Goal: Information Seeking & Learning: Find specific fact

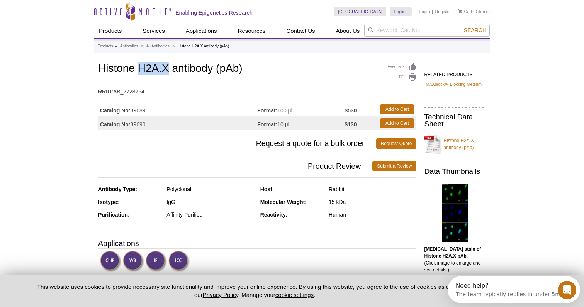
drag, startPoint x: 137, startPoint y: 68, endPoint x: 169, endPoint y: 67, distance: 31.3
click at [169, 67] on h1 "Histone H2A.X antibody (pAb)" at bounding box center [257, 69] width 318 height 13
copy h1 "H2A.X"
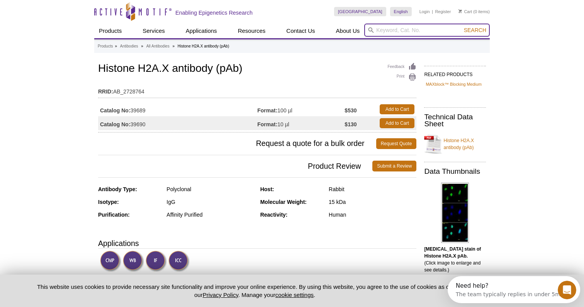
click at [387, 31] on input "search" at bounding box center [427, 30] width 126 height 13
paste input "H2A.X"
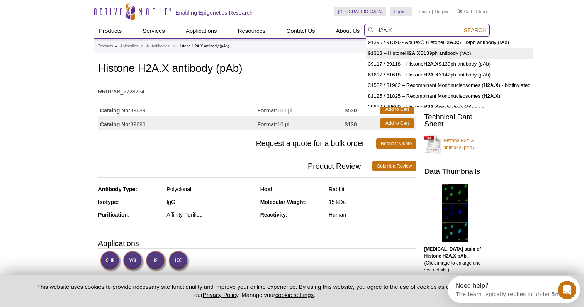
type input "91313 – Histone H2A.XS139ph antibody (rAb)"
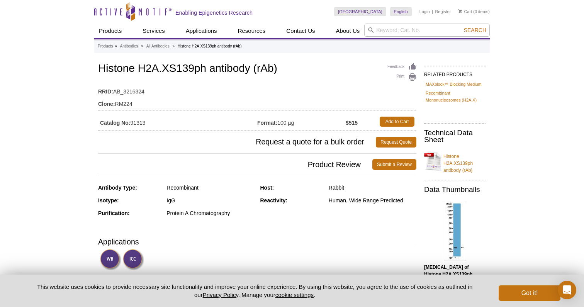
click at [181, 64] on h1 "Histone H2A.XS139ph antibody (rAb)" at bounding box center [257, 69] width 318 height 13
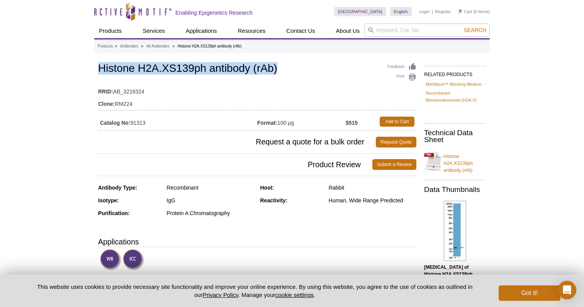
click at [180, 64] on h1 "Histone H2A.XS139ph antibody (rAb)" at bounding box center [257, 69] width 318 height 13
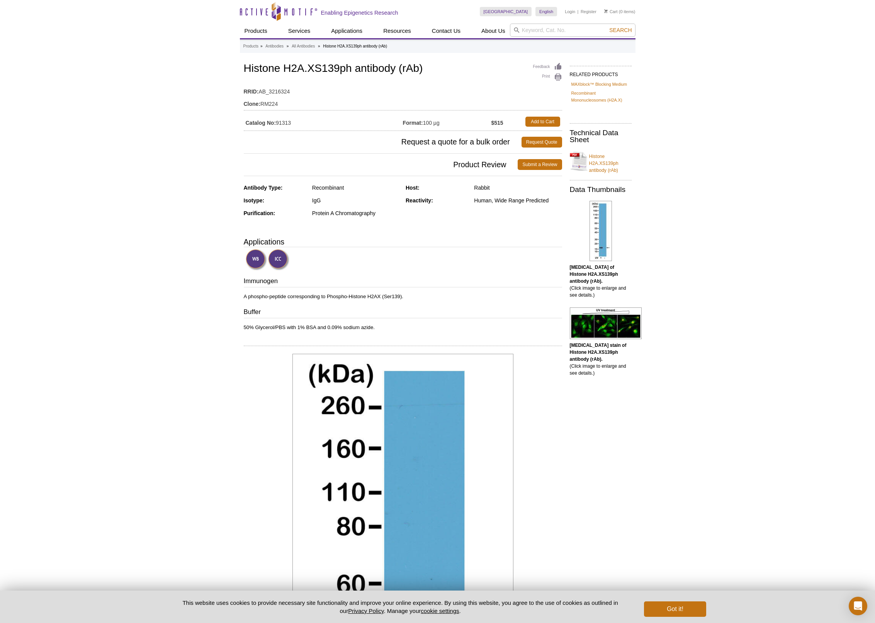
drag, startPoint x: 414, startPoint y: 76, endPoint x: 366, endPoint y: 72, distance: 48.8
click at [414, 76] on div "Feedback Print Histone H2A.XS139ph antibody (rAb) RRID: AB_3216324 Clone: RM224…" at bounding box center [403, 96] width 318 height 70
click at [309, 68] on h1 "Histone H2A.XS139ph antibody (rAb)" at bounding box center [403, 69] width 318 height 13
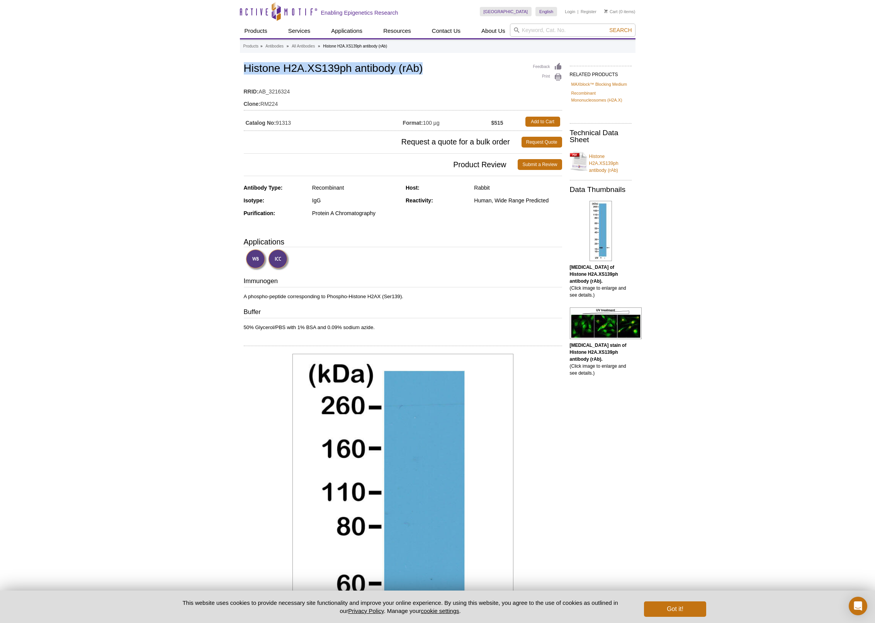
copy h1 "Histone H2A.XS139ph antibody (rAb)"
click at [286, 123] on td "Catalog No: 91313" at bounding box center [323, 122] width 159 height 14
click at [286, 124] on td "Catalog No: 91313" at bounding box center [323, 122] width 159 height 14
copy td "91313"
click at [333, 67] on h1 "Histone H2A.XS139ph antibody (rAb)" at bounding box center [403, 69] width 318 height 13
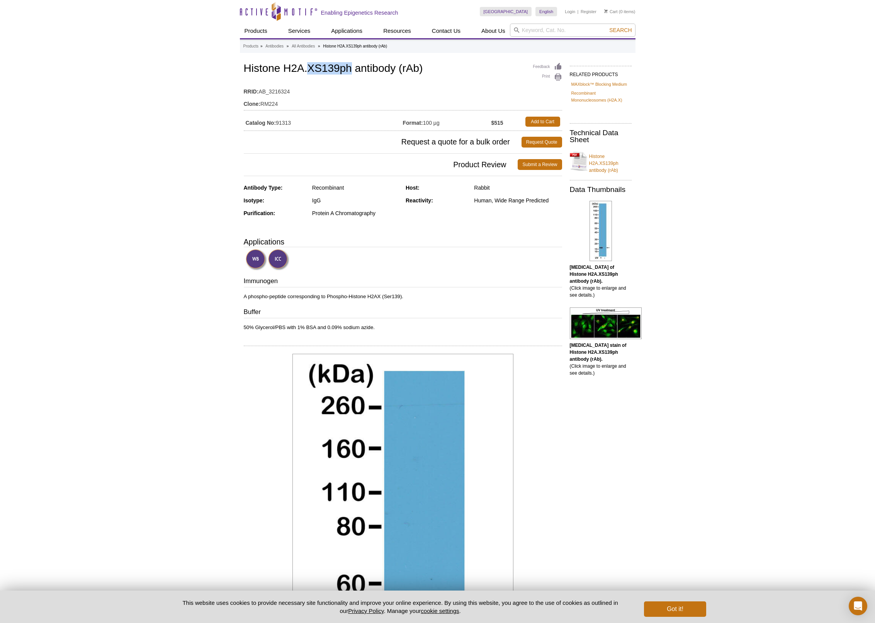
click at [333, 67] on h1 "Histone H2A.XS139ph antibody (rAb)" at bounding box center [403, 69] width 318 height 13
copy h1 "Histone H2A.XS139ph antibody (rAb)"
click at [252, 68] on h1 "Histone H2A.XS139ph antibody (rAb)" at bounding box center [403, 69] width 318 height 13
drag, startPoint x: 243, startPoint y: 68, endPoint x: 426, endPoint y: 73, distance: 182.7
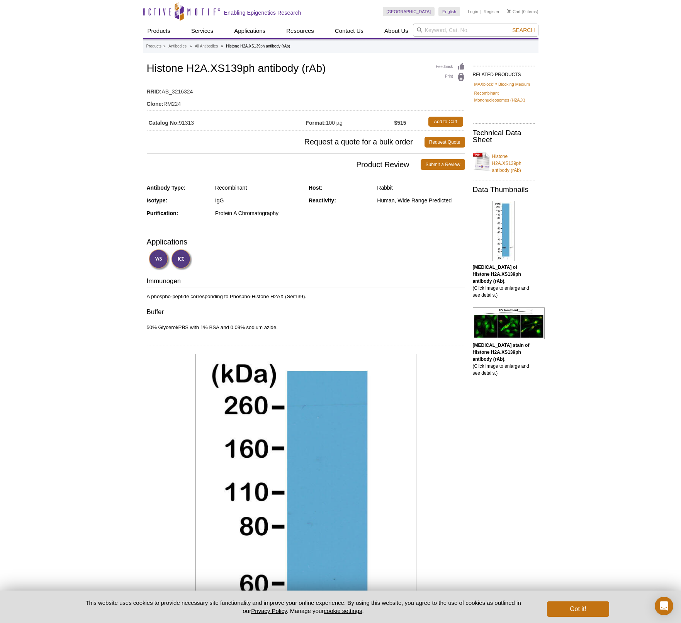
click at [198, 67] on h1 "Histone H2A.XS139ph antibody (rAb)" at bounding box center [306, 69] width 318 height 13
copy h1 "Histone H2A.XS139ph antibody (rAb)"
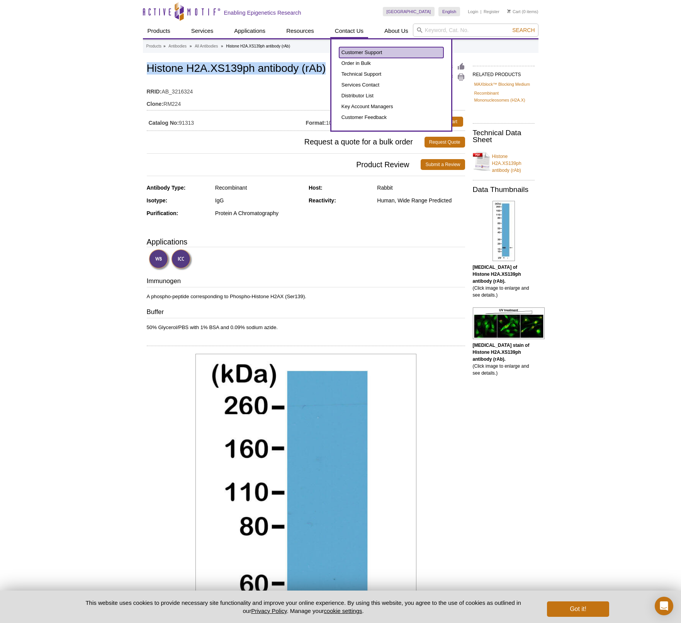
click at [359, 53] on link "Customer Support" at bounding box center [391, 52] width 104 height 11
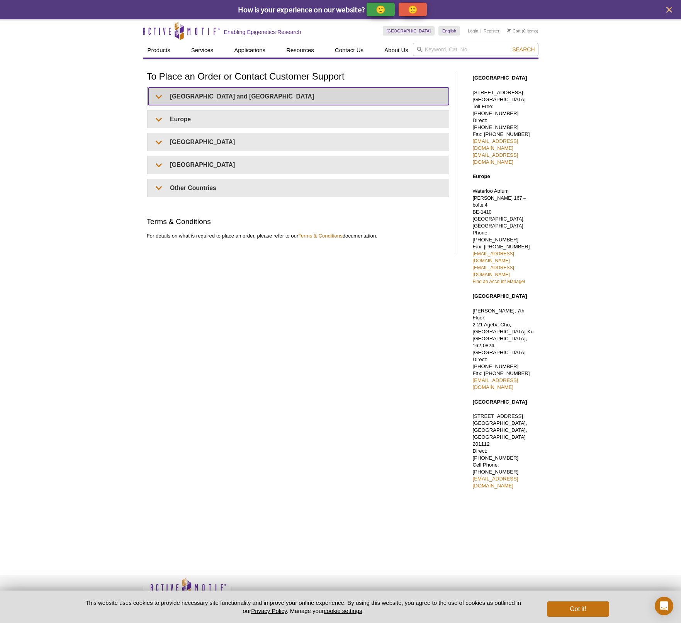
click at [160, 96] on summary "United States and Canada" at bounding box center [298, 96] width 300 height 17
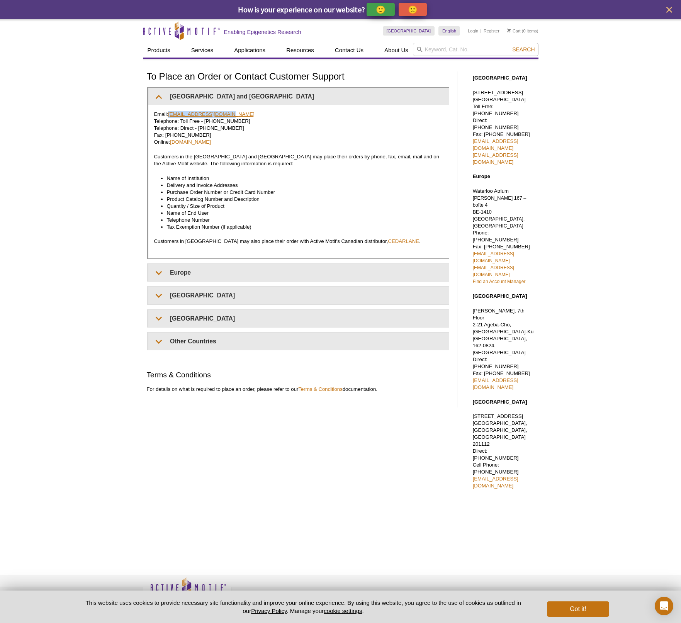
drag, startPoint x: 230, startPoint y: 113, endPoint x: 170, endPoint y: 111, distance: 60.3
click at [170, 111] on p "Email: orders@activemotif.com Telephone: Toll Free - 877 222 9543 Telephone: Di…" at bounding box center [298, 128] width 289 height 35
copy link "orders@activemotif.com"
drag, startPoint x: 229, startPoint y: 142, endPoint x: 225, endPoint y: 143, distance: 4.3
click at [229, 142] on p "Email: orders@activemotif.com Telephone: Toll Free - 877 222 9543 Telephone: Di…" at bounding box center [298, 128] width 289 height 35
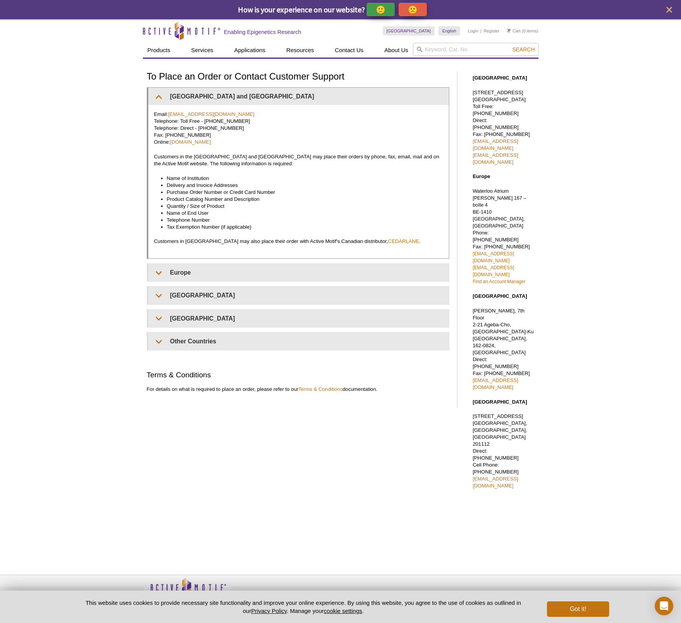
drag, startPoint x: 225, startPoint y: 143, endPoint x: 171, endPoint y: 143, distance: 54.1
click at [171, 143] on p "Email: orders@activemotif.com Telephone: Toll Free - 877 222 9543 Telephone: Di…" at bounding box center [298, 128] width 289 height 35
copy p "www.activemotif.com"
drag, startPoint x: 309, startPoint y: 134, endPoint x: 298, endPoint y: 134, distance: 11.2
click at [309, 134] on p "Email: orders@activemotif.com Telephone: Toll Free - 877 222 9543 Telephone: Di…" at bounding box center [298, 128] width 289 height 35
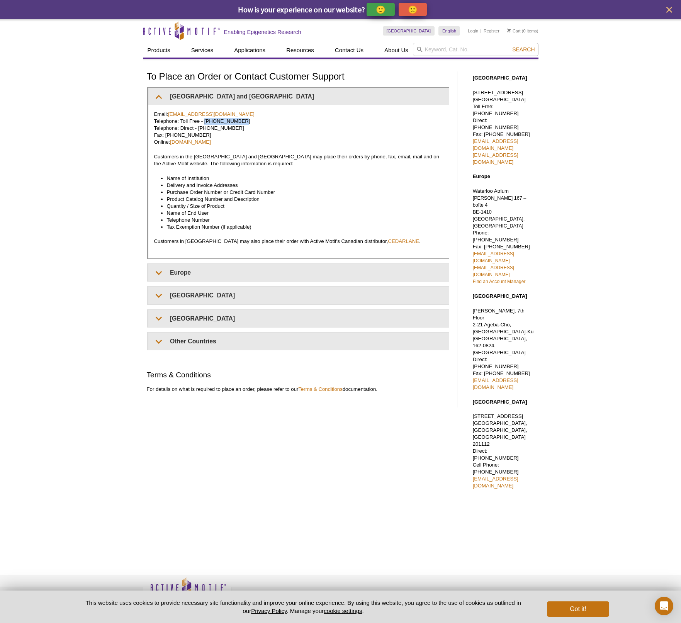
drag, startPoint x: 228, startPoint y: 121, endPoint x: 203, endPoint y: 121, distance: 25.1
click at [203, 121] on p "Email: orders@activemotif.com Telephone: Toll Free - 877 222 9543 Telephone: Di…" at bounding box center [298, 128] width 289 height 35
copy p "877 222 9543"
drag, startPoint x: 365, startPoint y: 112, endPoint x: 300, endPoint y: 87, distance: 70.4
click at [365, 112] on p "Email: orders@activemotif.com Telephone: Toll Free - 877 222 9543 Telephone: Di…" at bounding box center [298, 128] width 289 height 35
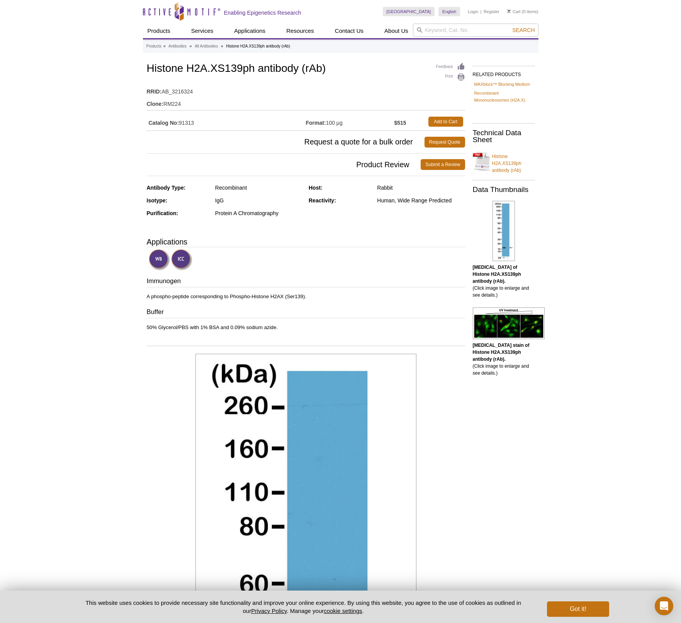
click at [241, 66] on h1 "Histone H2A.XS139ph antibody (rAb)" at bounding box center [306, 69] width 318 height 13
copy h1 "Histone H2A.XS139ph antibody (rAb)"
drag, startPoint x: 473, startPoint y: 36, endPoint x: 467, endPoint y: 33, distance: 6.2
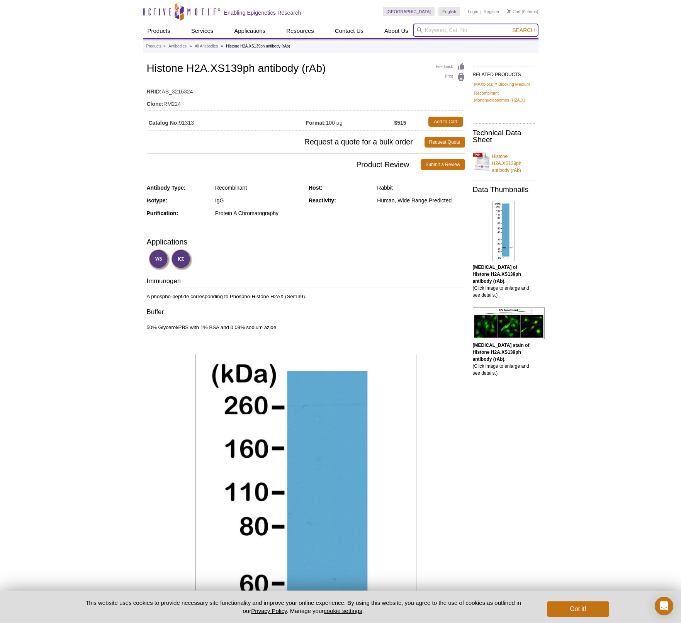
click at [473, 35] on input "search" at bounding box center [476, 30] width 126 height 13
paste input "Histone H2A.XS139ph antibody (rAb)"
click at [493, 52] on strong "Histone H2A.XS139ph antibody (rAb)" at bounding box center [518, 53] width 90 height 6
type input "91395 / 91396 - AbFlex® Histone H2A.XS139ph antibody (rAb)"
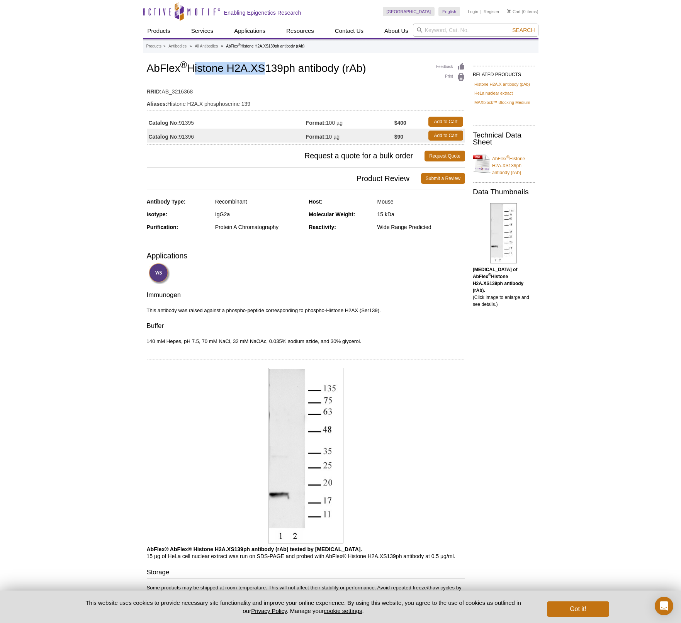
drag, startPoint x: 191, startPoint y: 68, endPoint x: 260, endPoint y: 67, distance: 69.5
click at [260, 67] on h1 "AbFlex ® Histone H2A.XS139ph antibody (rAb)" at bounding box center [306, 69] width 318 height 13
copy h1 "Histone H2A.X"
click at [469, 25] on input "search" at bounding box center [476, 30] width 126 height 13
paste input "Histone H2A.X"
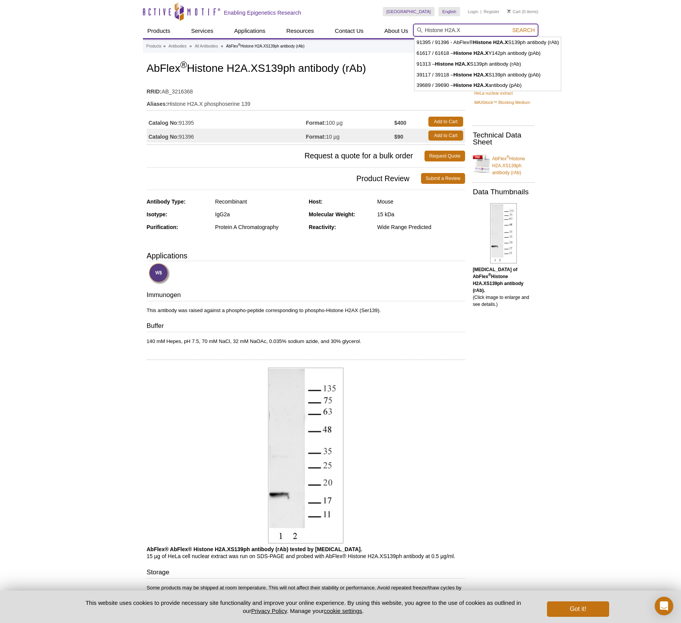
type input "Histone H2A.X"
click at [510, 27] on button "Search" at bounding box center [523, 30] width 27 height 7
click at [524, 30] on span "Search" at bounding box center [523, 30] width 22 height 6
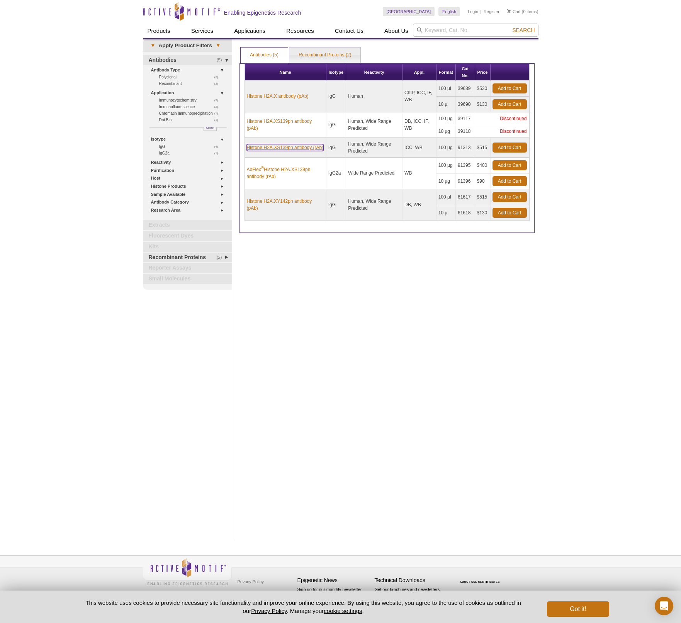
click at [287, 148] on link "Histone H2A.XS139ph antibody (rAb)" at bounding box center [285, 147] width 77 height 7
